Goal: Task Accomplishment & Management: Manage account settings

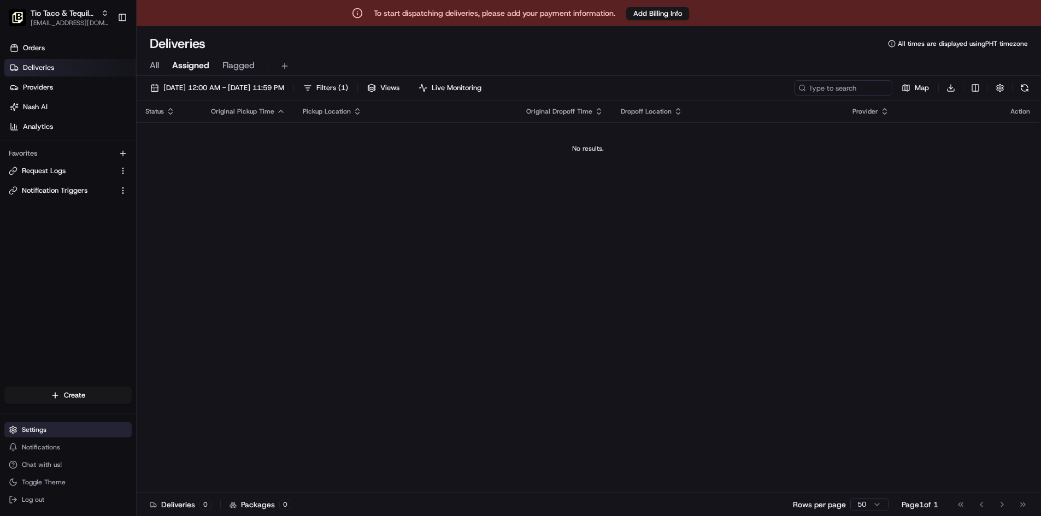
click at [79, 425] on button "Settings" at bounding box center [67, 429] width 127 height 15
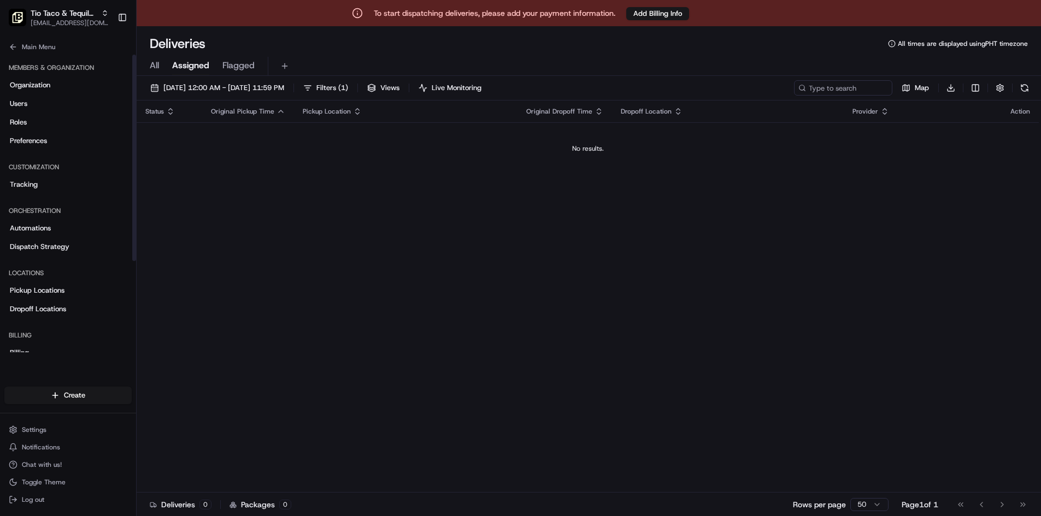
scroll to position [132, 0]
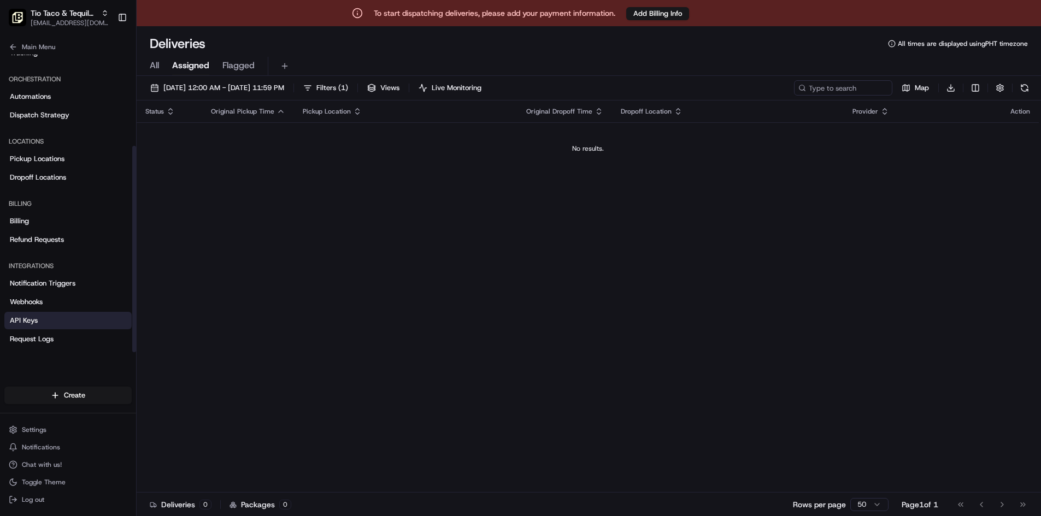
click at [33, 320] on span "API Keys" at bounding box center [24, 321] width 28 height 10
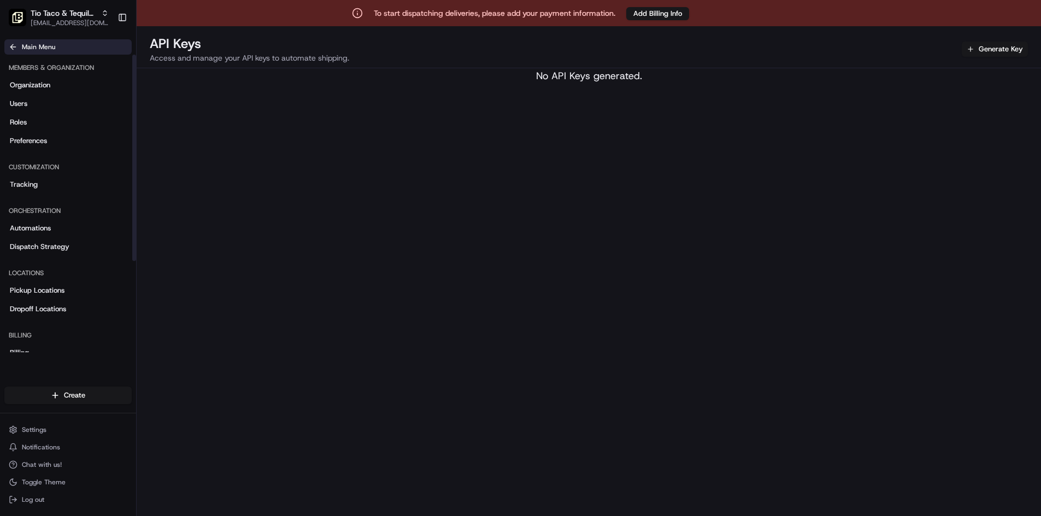
click at [21, 47] on button "Main Menu" at bounding box center [67, 46] width 127 height 15
